Goal: Information Seeking & Learning: Learn about a topic

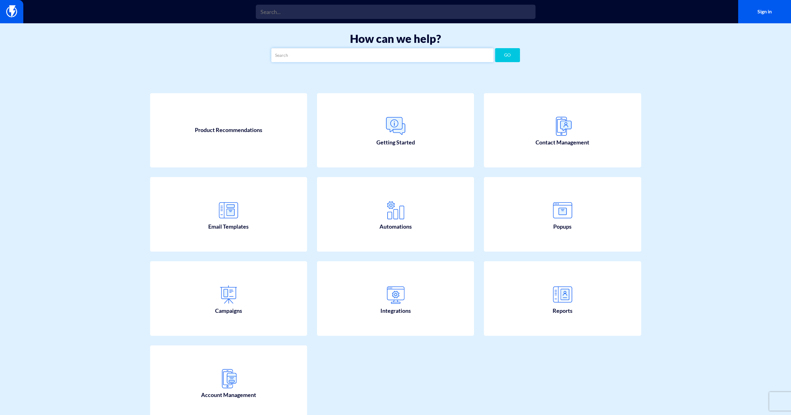
click at [316, 59] on input "text" at bounding box center [382, 55] width 222 height 14
click at [507, 55] on button "GO" at bounding box center [507, 55] width 25 height 14
click at [306, 54] on input "color default font" at bounding box center [382, 55] width 222 height 14
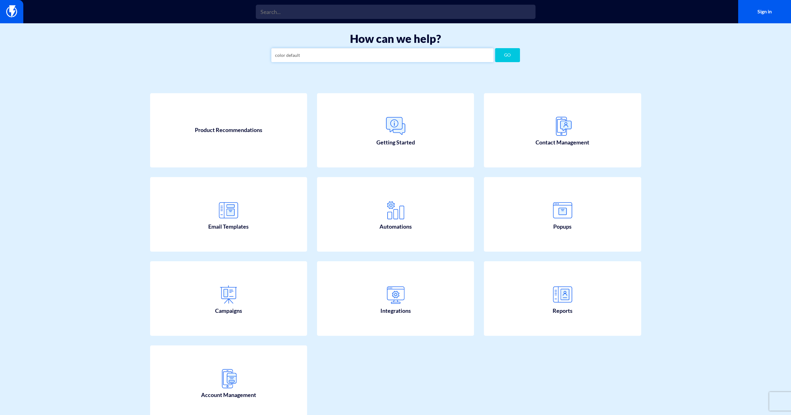
type input "color default"
click at [507, 55] on button "GO" at bounding box center [507, 55] width 25 height 14
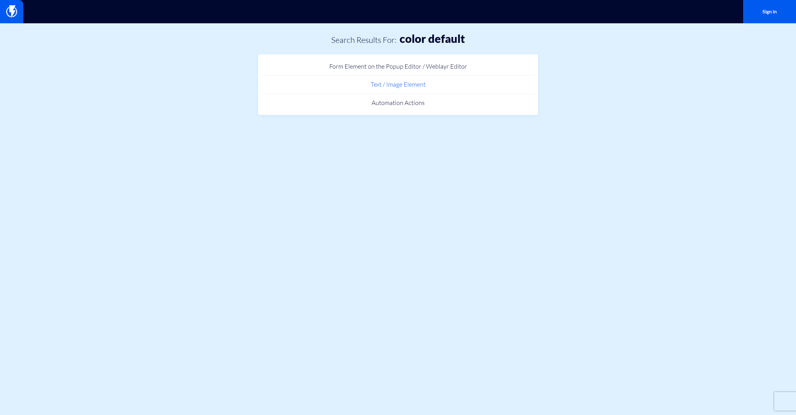
click at [402, 83] on link "Text / Image Element" at bounding box center [398, 85] width 274 height 18
click at [406, 85] on link "Text / Image Element" at bounding box center [398, 85] width 274 height 18
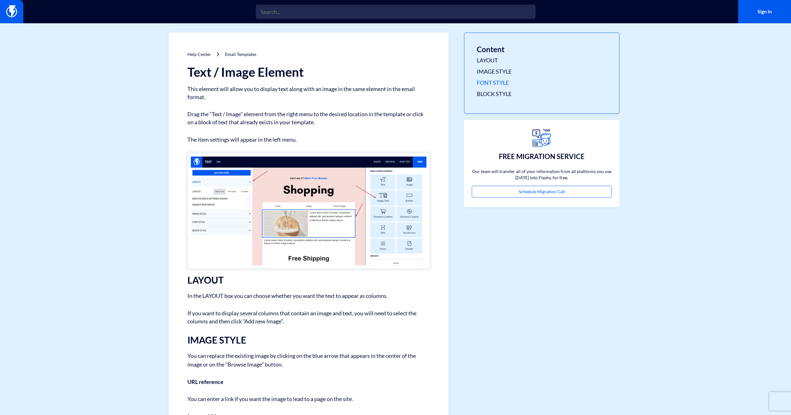
click at [491, 80] on link "FONT STYLE" at bounding box center [542, 83] width 130 height 8
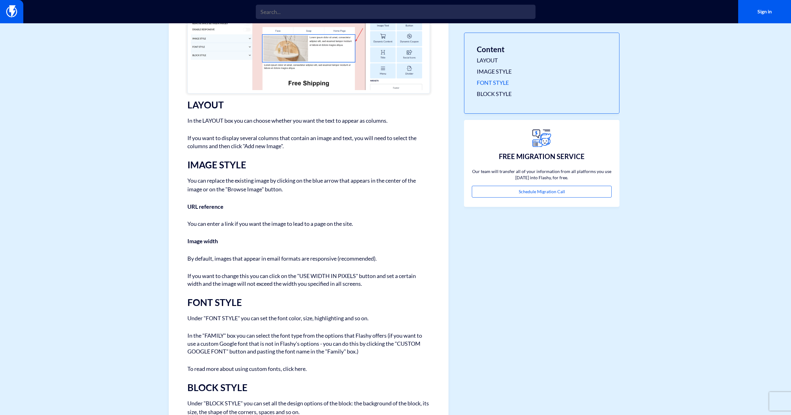
scroll to position [210, 0]
